Goal: Transaction & Acquisition: Book appointment/travel/reservation

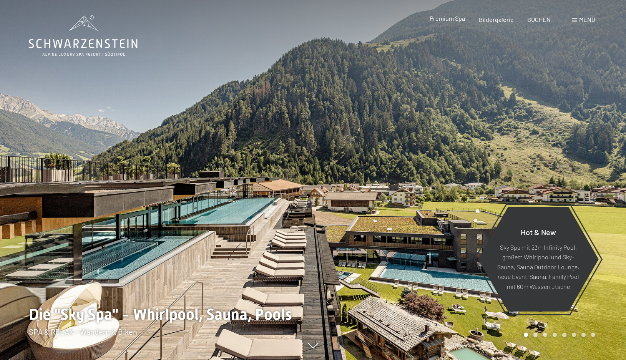
click at [451, 19] on span "Premium Spa" at bounding box center [446, 18] width 35 height 7
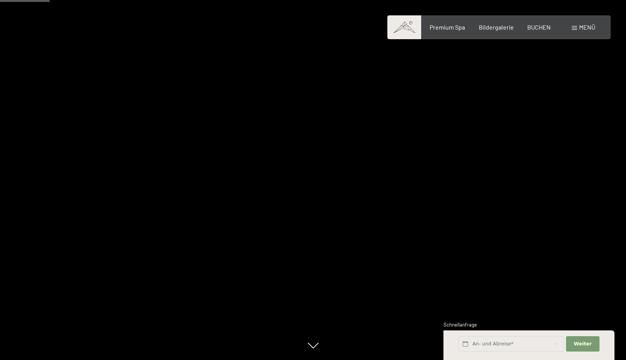
scroll to position [807, 0]
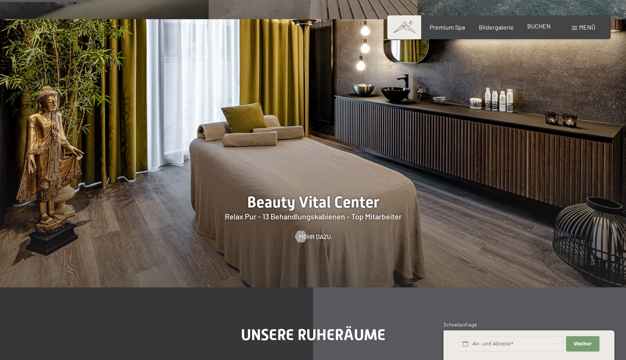
click at [543, 27] on span "BUCHEN" at bounding box center [538, 25] width 23 height 7
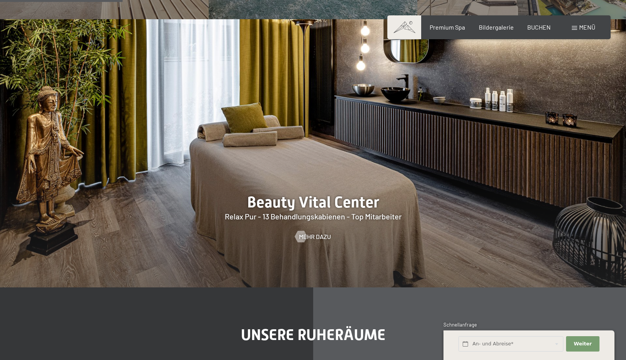
scroll to position [1075, 0]
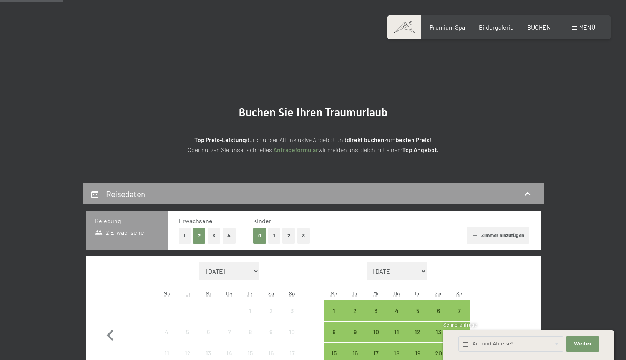
scroll to position [269, 0]
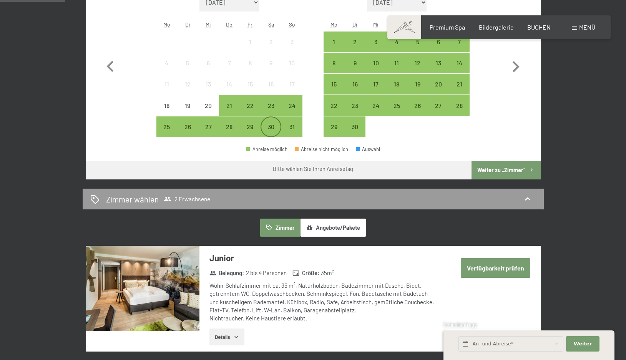
click at [271, 127] on div "30" at bounding box center [270, 133] width 19 height 19
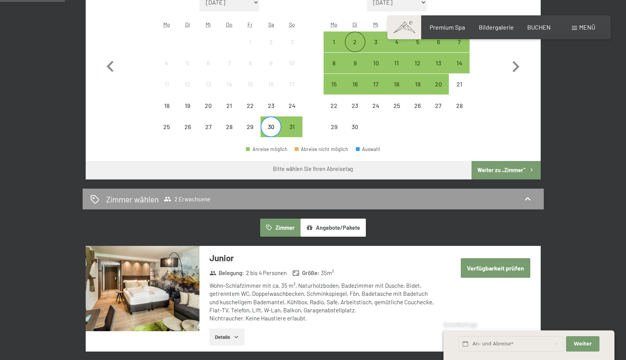
click at [353, 40] on div "2" at bounding box center [354, 48] width 19 height 19
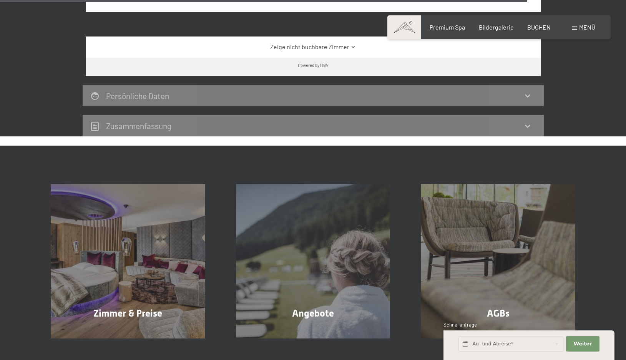
scroll to position [1613, 0]
